Goal: Contribute content: Contribute content

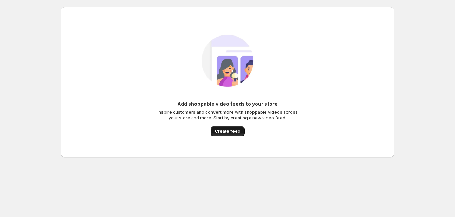
click at [225, 132] on span "Create feed" at bounding box center [228, 132] width 26 height 6
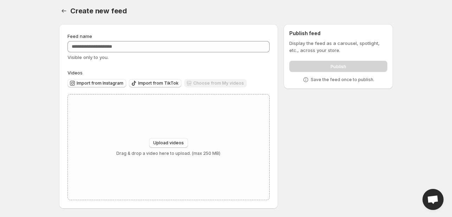
scroll to position [2, 0]
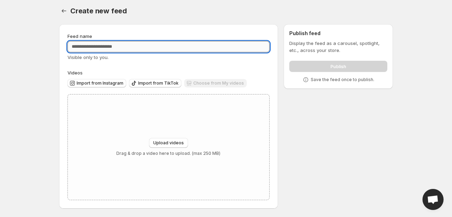
click at [166, 49] on input "Feed name" at bounding box center [168, 46] width 202 height 11
drag, startPoint x: 81, startPoint y: 45, endPoint x: 53, endPoint y: 45, distance: 27.8
click at [53, 45] on div "Feed name Visible only to you. Videos Import from Instagram Import from TikTok …" at bounding box center [223, 118] width 340 height 199
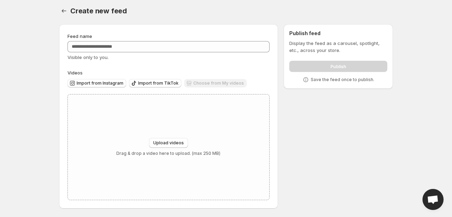
click at [53, 45] on div "Feed name Visible only to you. Videos Import from Instagram Import from TikTok …" at bounding box center [223, 118] width 340 height 199
drag, startPoint x: 53, startPoint y: 45, endPoint x: 118, endPoint y: 50, distance: 64.9
click at [118, 50] on div "Feed name Visible only to you. Videos Import from Instagram Import from TikTok …" at bounding box center [223, 118] width 340 height 199
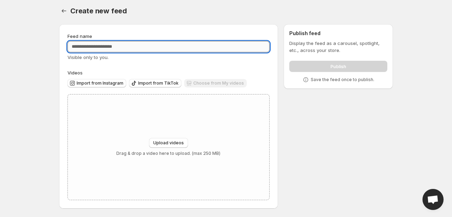
click at [151, 44] on input "Feed name" at bounding box center [168, 46] width 202 height 11
paste input "**********"
drag, startPoint x: 82, startPoint y: 46, endPoint x: 55, endPoint y: 49, distance: 26.9
click at [55, 49] on div "**********" at bounding box center [223, 118] width 340 height 199
type input "**********"
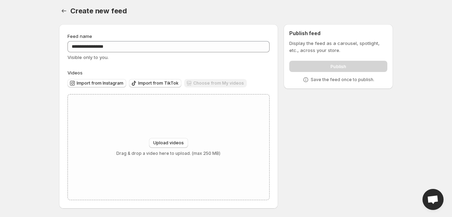
scroll to position [0, 0]
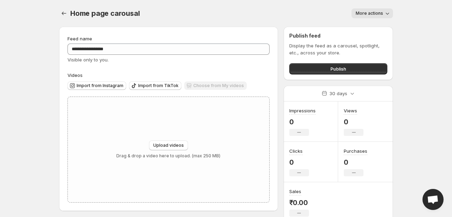
click at [170, 145] on span "Upload videos" at bounding box center [168, 146] width 31 height 6
type input "**********"
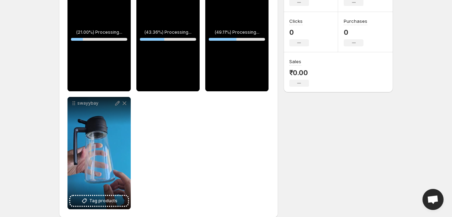
scroll to position [140, 0]
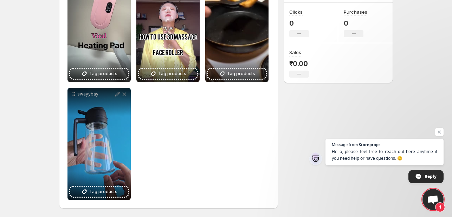
drag, startPoint x: 180, startPoint y: 112, endPoint x: 198, endPoint y: 118, distance: 18.7
click at [198, 118] on div "**********" at bounding box center [168, 85] width 202 height 231
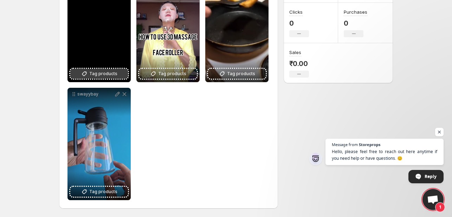
click at [110, 77] on span "Tag products" at bounding box center [103, 73] width 28 height 7
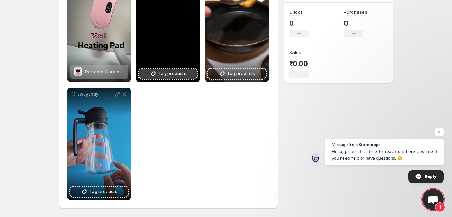
click at [162, 75] on span "Tag products" at bounding box center [172, 73] width 28 height 7
click at [183, 72] on span "Tag products" at bounding box center [172, 73] width 28 height 7
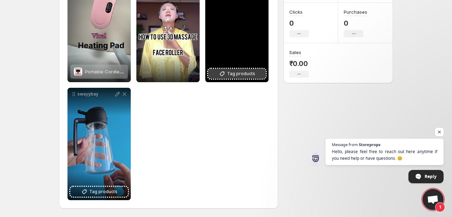
click at [253, 73] on span "Tag products" at bounding box center [241, 73] width 28 height 7
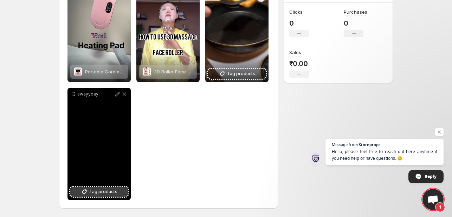
click at [104, 188] on span "Tag products" at bounding box center [103, 191] width 28 height 7
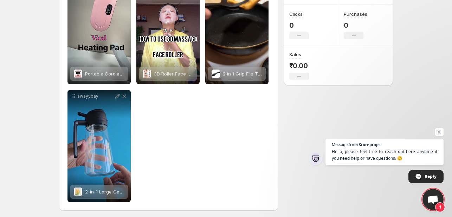
scroll to position [0, 0]
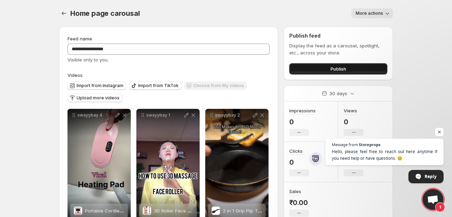
click at [338, 71] on span "Publish" at bounding box center [338, 68] width 16 height 7
click at [352, 71] on button "Publish" at bounding box center [338, 68] width 98 height 11
